Goal: Transaction & Acquisition: Purchase product/service

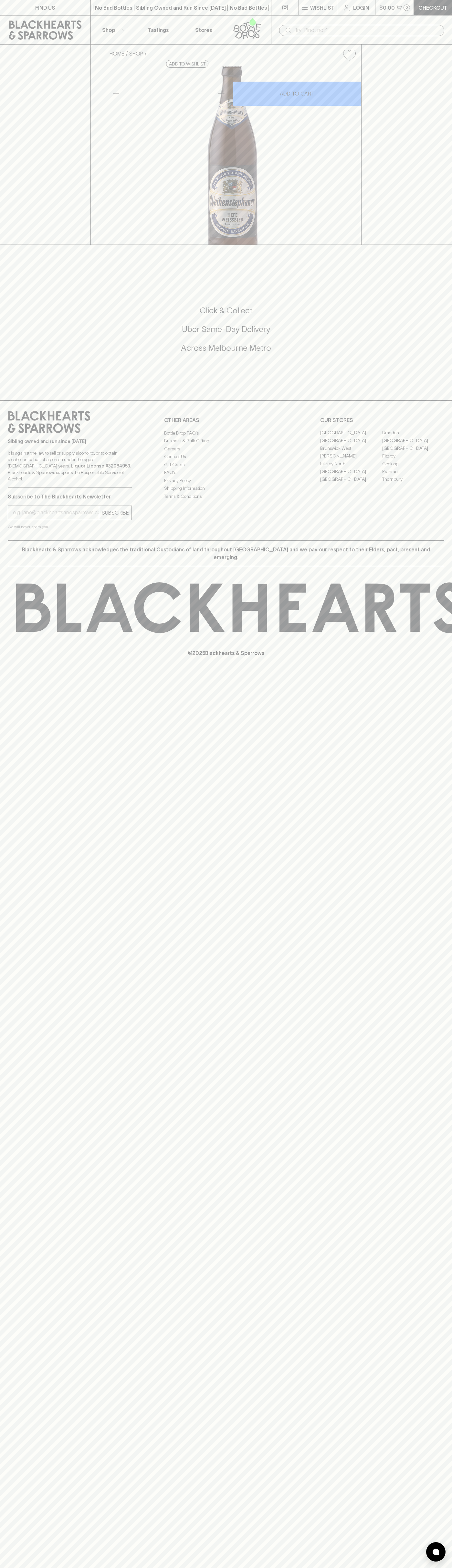
click at [268, 25] on link at bounding box center [247, 29] width 45 height 29
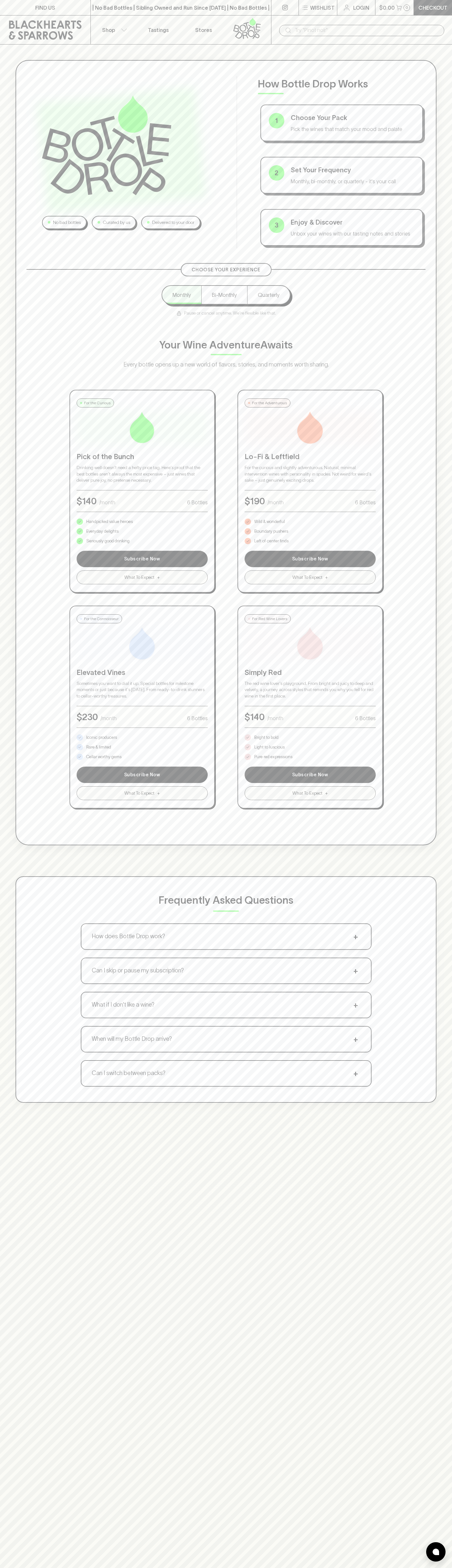
click at [433, 1567] on html "FIND US | No Bad Bottles | Sibling Owned and Run Since [DATE] | No Bad Bottles …" at bounding box center [226, 1013] width 452 height 2026
click at [2, 909] on div "No bad bottles Curated by us Delivered to your door How Bottle Drop Works 1 Cho…" at bounding box center [226, 581] width 452 height 1074
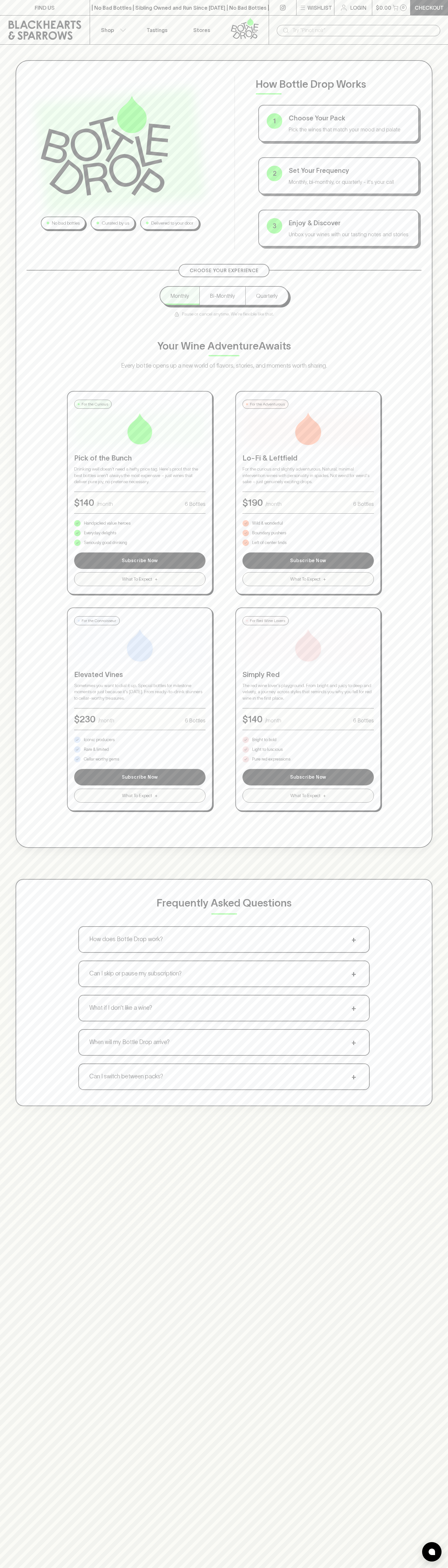
click at [271, 760] on p "Pure red expressions" at bounding box center [271, 759] width 38 height 7
